Goal: Task Accomplishment & Management: Use online tool/utility

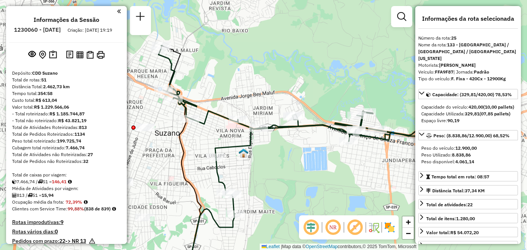
select select "**********"
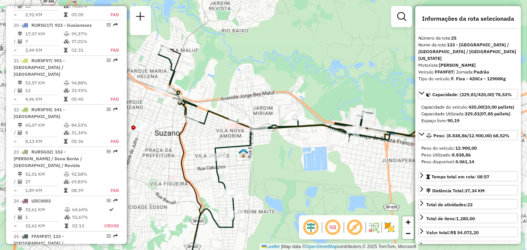
scroll to position [615, 0]
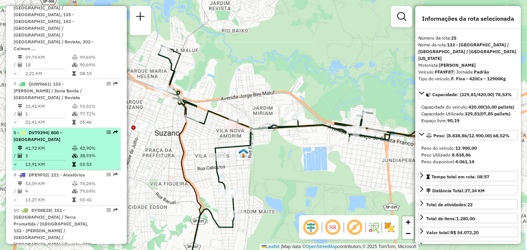
click at [93, 145] on td "43,90%" at bounding box center [98, 149] width 38 height 8
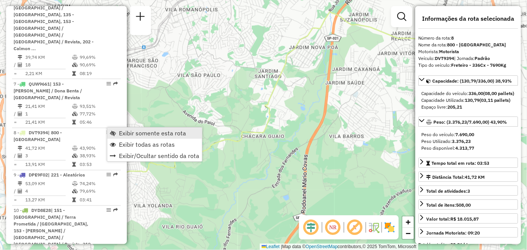
click at [118, 135] on link "Exibir somente esta rota" at bounding box center [154, 133] width 95 height 11
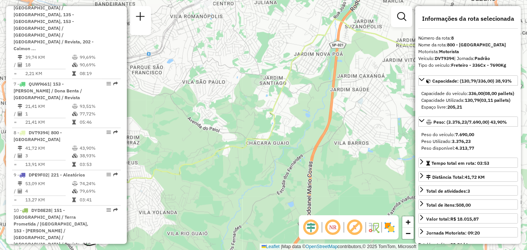
drag, startPoint x: 274, startPoint y: 127, endPoint x: 297, endPoint y: 153, distance: 34.6
click at [304, 156] on div "Janela de atendimento Grade de atendimento Capacidade Transportadoras Veículos …" at bounding box center [263, 125] width 527 height 250
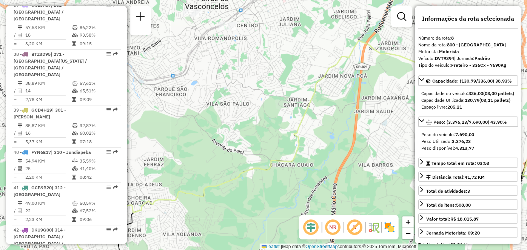
scroll to position [2540, 0]
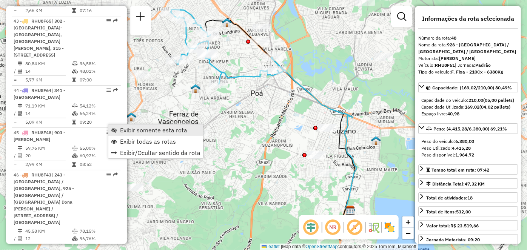
click at [117, 132] on span "Exibir somente esta rota" at bounding box center [114, 130] width 6 height 6
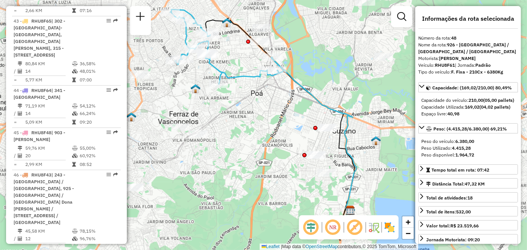
scroll to position [1889, 0]
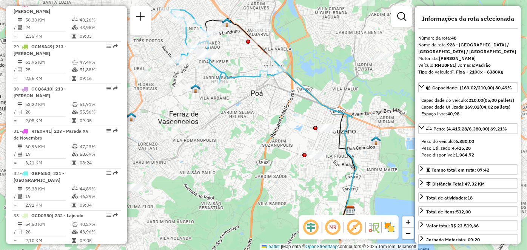
click at [103, 249] on div at bounding box center [106, 251] width 23 height 5
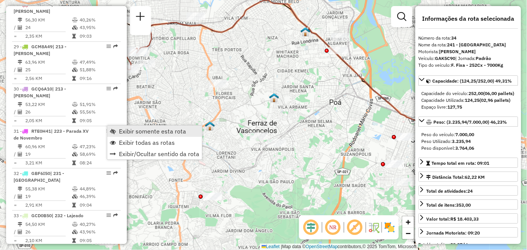
click at [117, 128] on link "Exibir somente esta rota" at bounding box center [154, 131] width 95 height 11
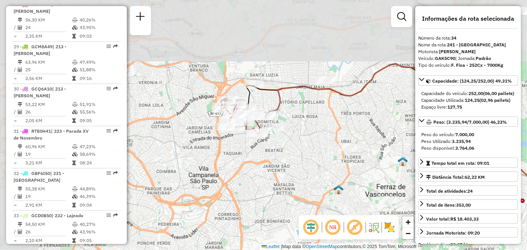
drag, startPoint x: 139, startPoint y: 84, endPoint x: 273, endPoint y: 149, distance: 149.1
click at [268, 149] on div "Janela de atendimento Grade de atendimento Capacidade Transportadoras Veículos …" at bounding box center [263, 125] width 527 height 250
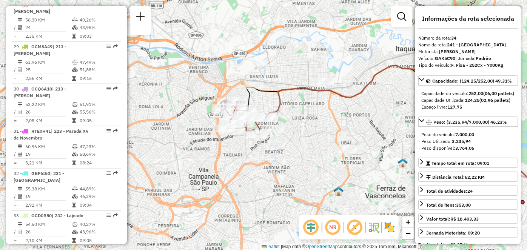
click at [108, 249] on em at bounding box center [108, 251] width 5 height 5
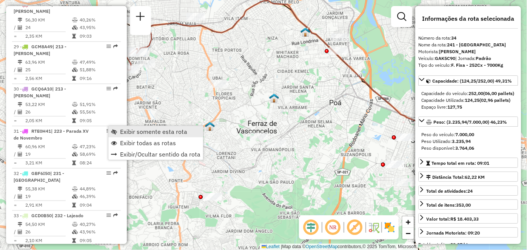
click at [117, 132] on link "Exibir somente esta rota" at bounding box center [155, 131] width 95 height 11
click at [123, 146] on span "Exibir todas as rotas" at bounding box center [146, 144] width 56 height 6
